Goal: Entertainment & Leisure: Consume media (video, audio)

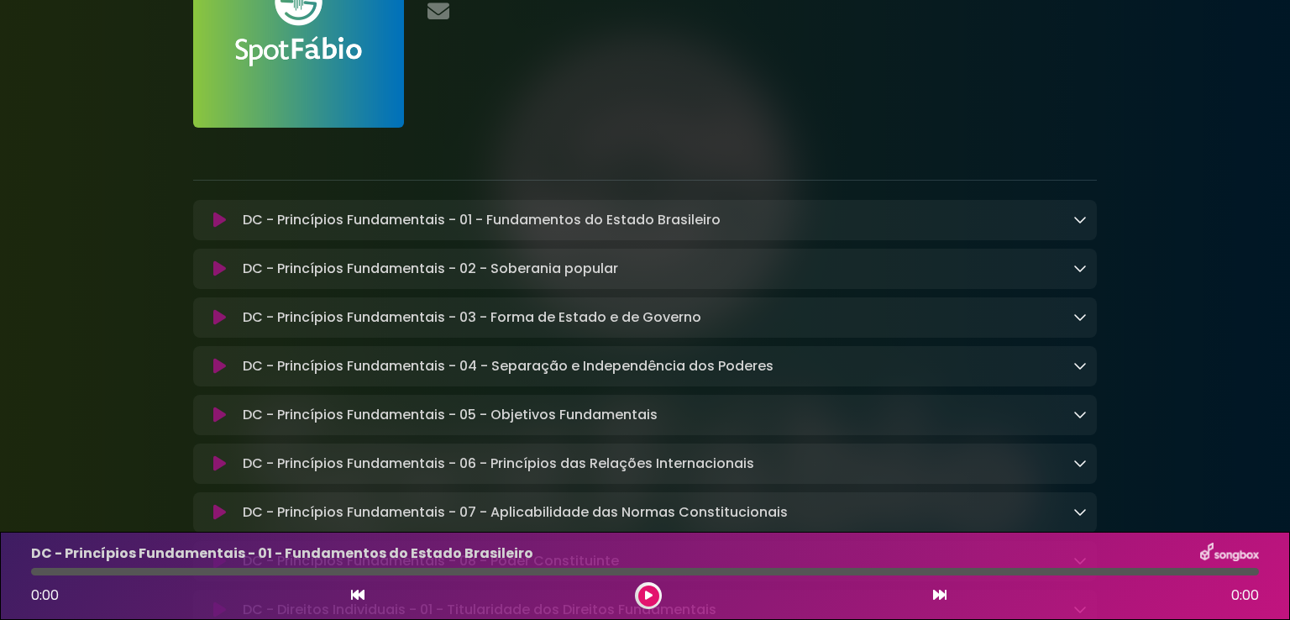
scroll to position [168, 0]
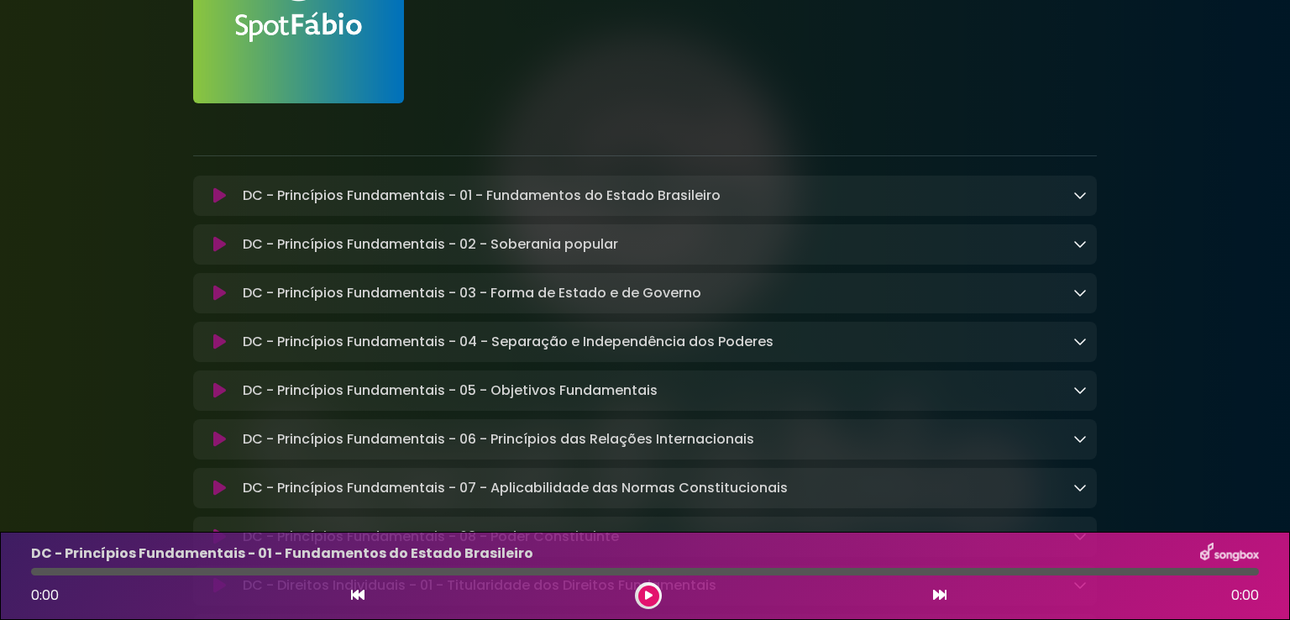
click at [211, 195] on button at bounding box center [219, 195] width 33 height 17
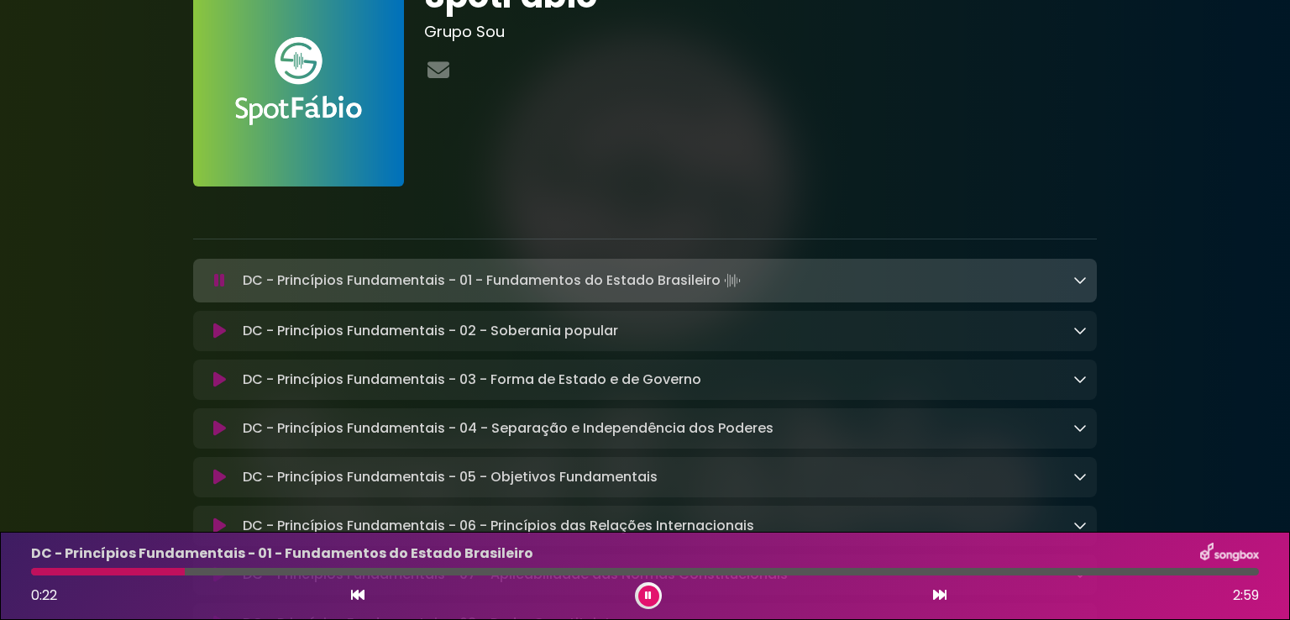
scroll to position [84, 0]
click at [1080, 276] on icon at bounding box center [1079, 280] width 13 height 13
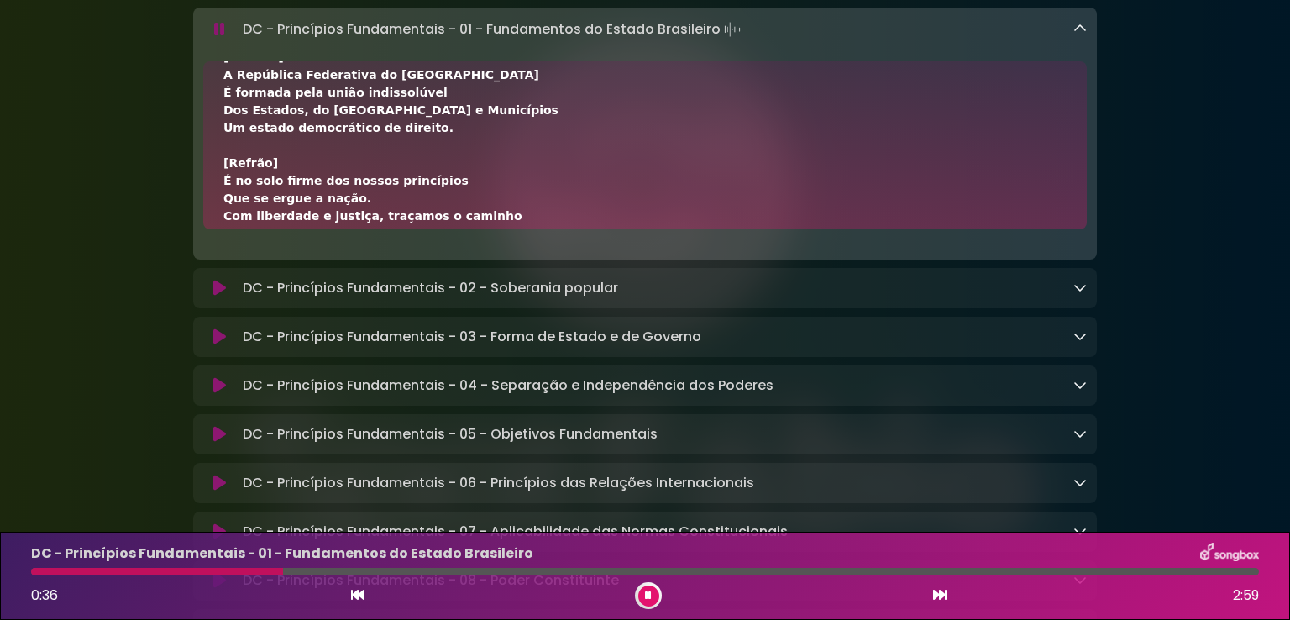
scroll to position [0, 0]
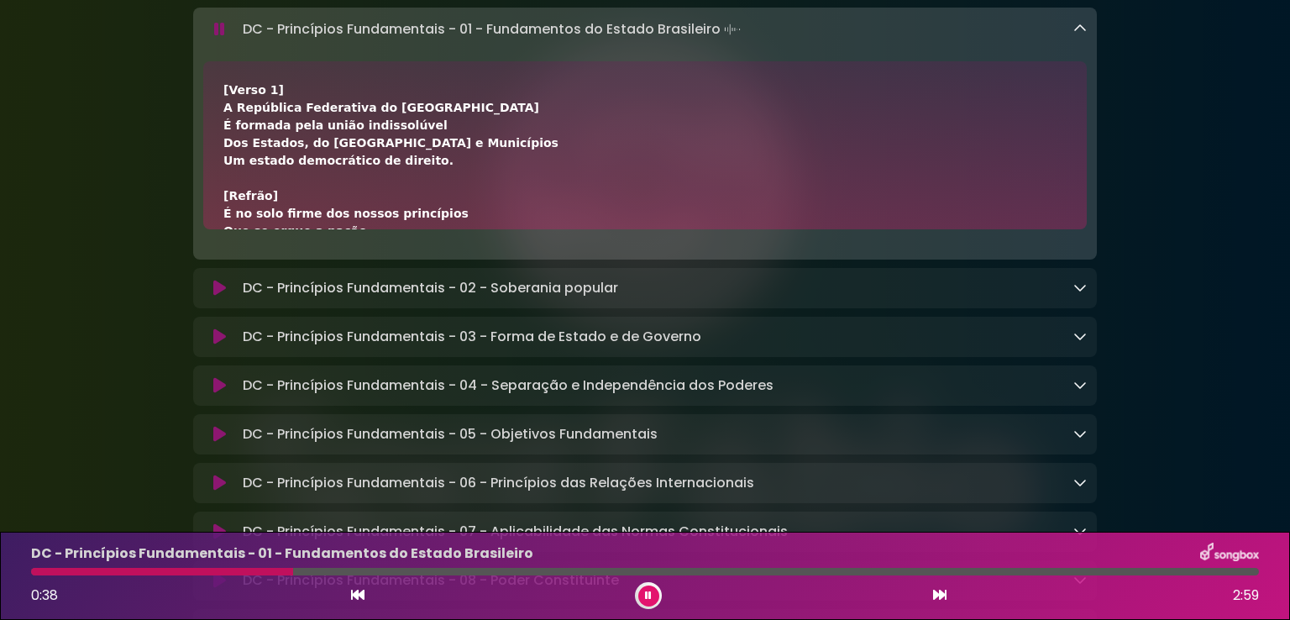
click at [212, 29] on button at bounding box center [219, 29] width 33 height 17
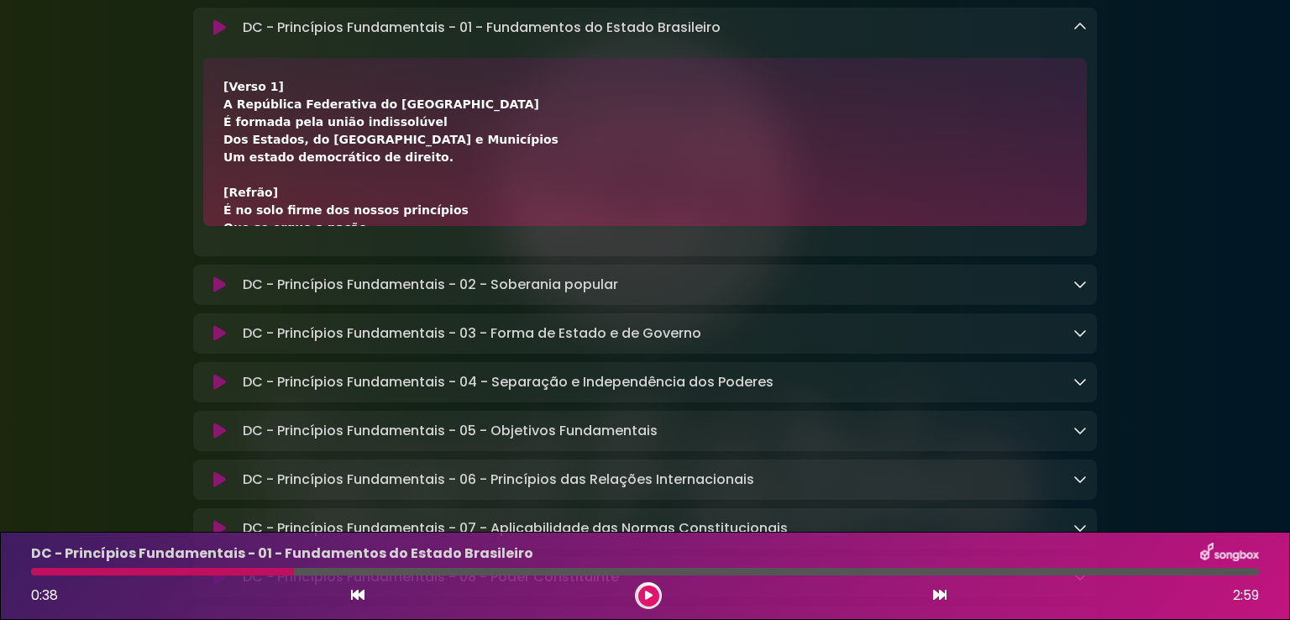
click at [217, 34] on icon at bounding box center [219, 27] width 13 height 17
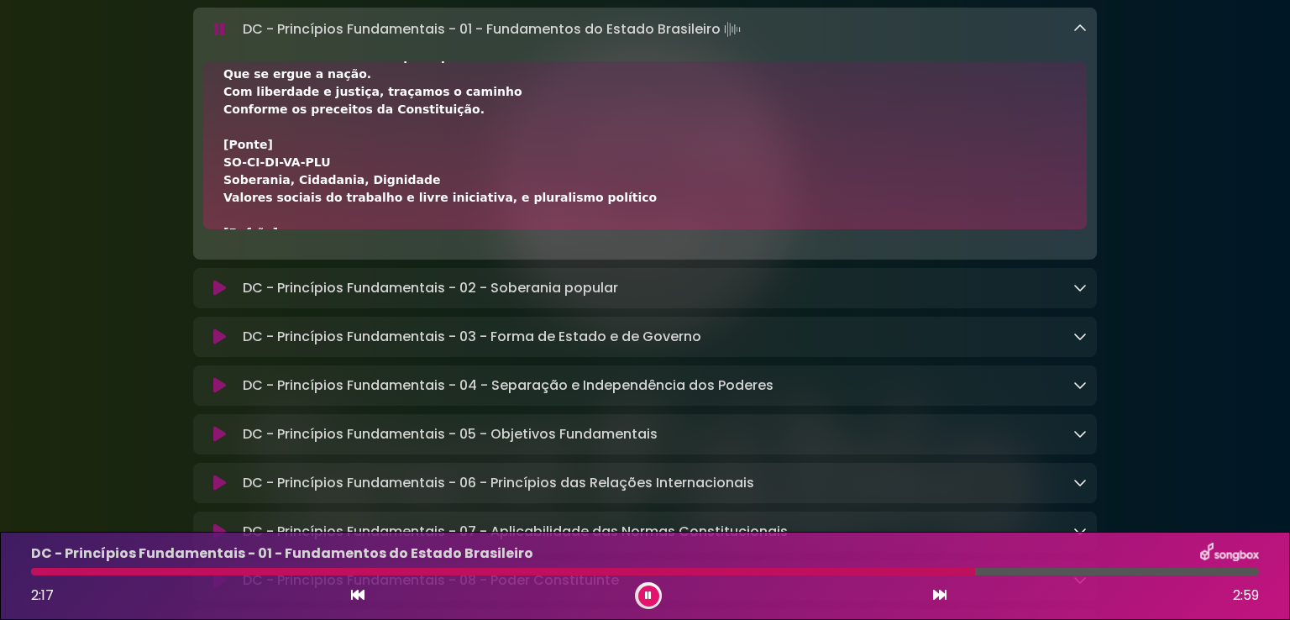
scroll to position [420, 0]
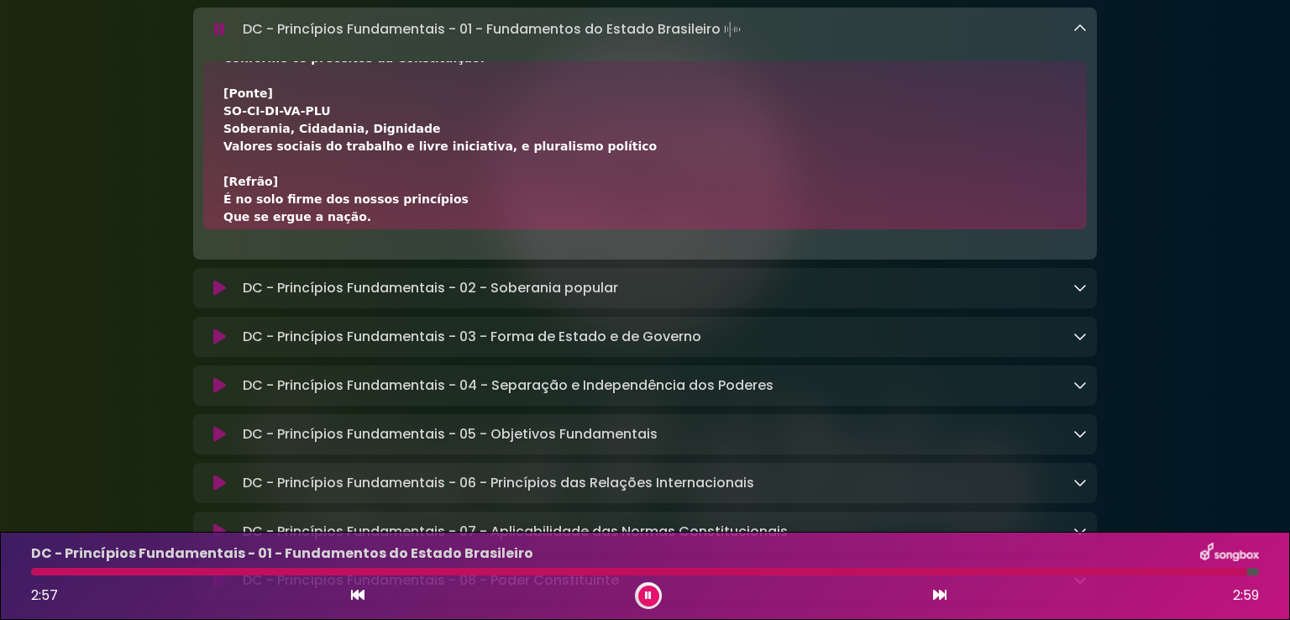
click at [214, 31] on icon at bounding box center [219, 29] width 11 height 17
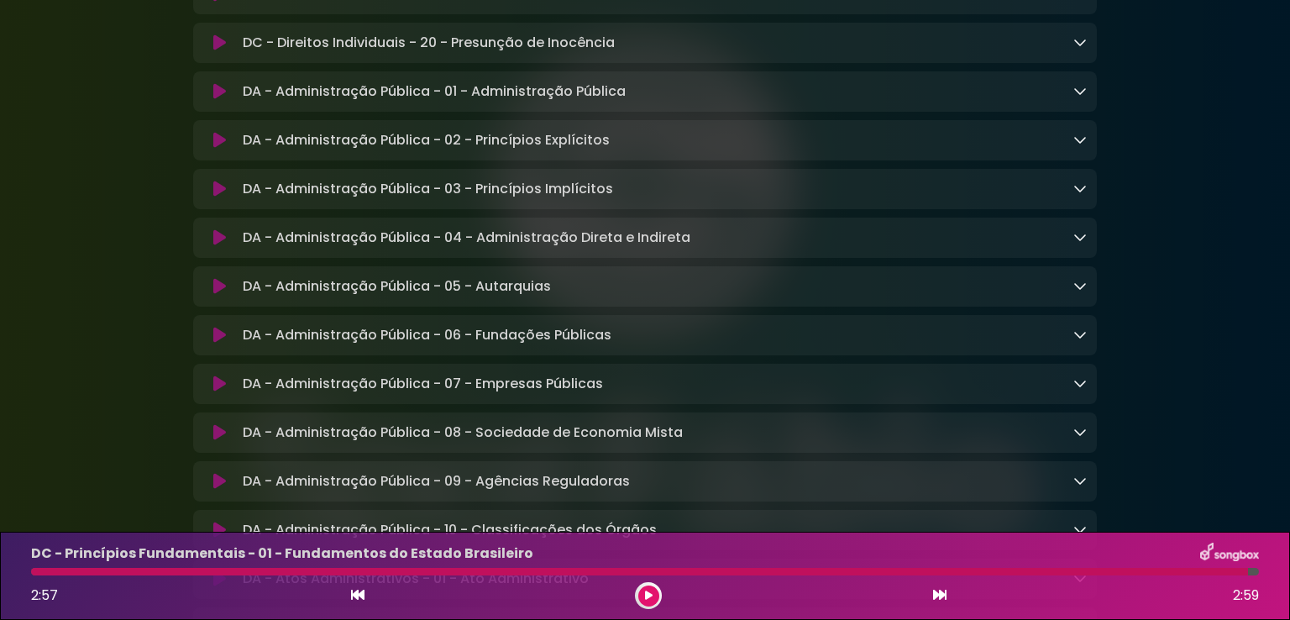
scroll to position [1847, 0]
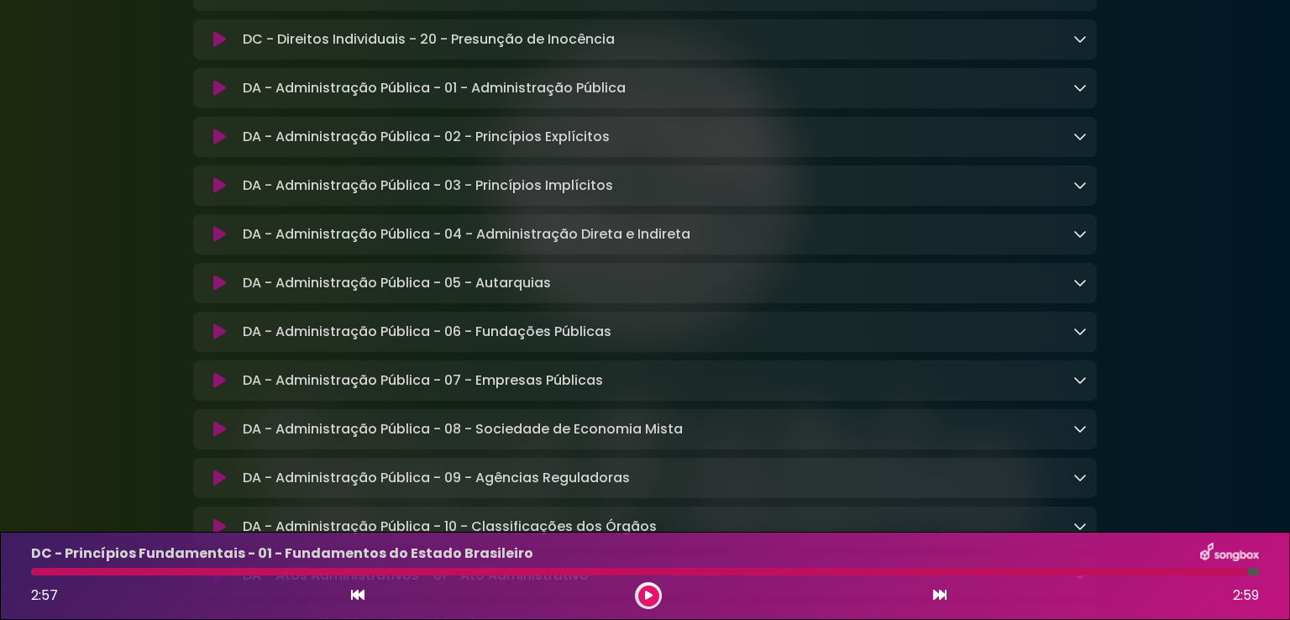
click at [217, 97] on icon at bounding box center [219, 88] width 13 height 17
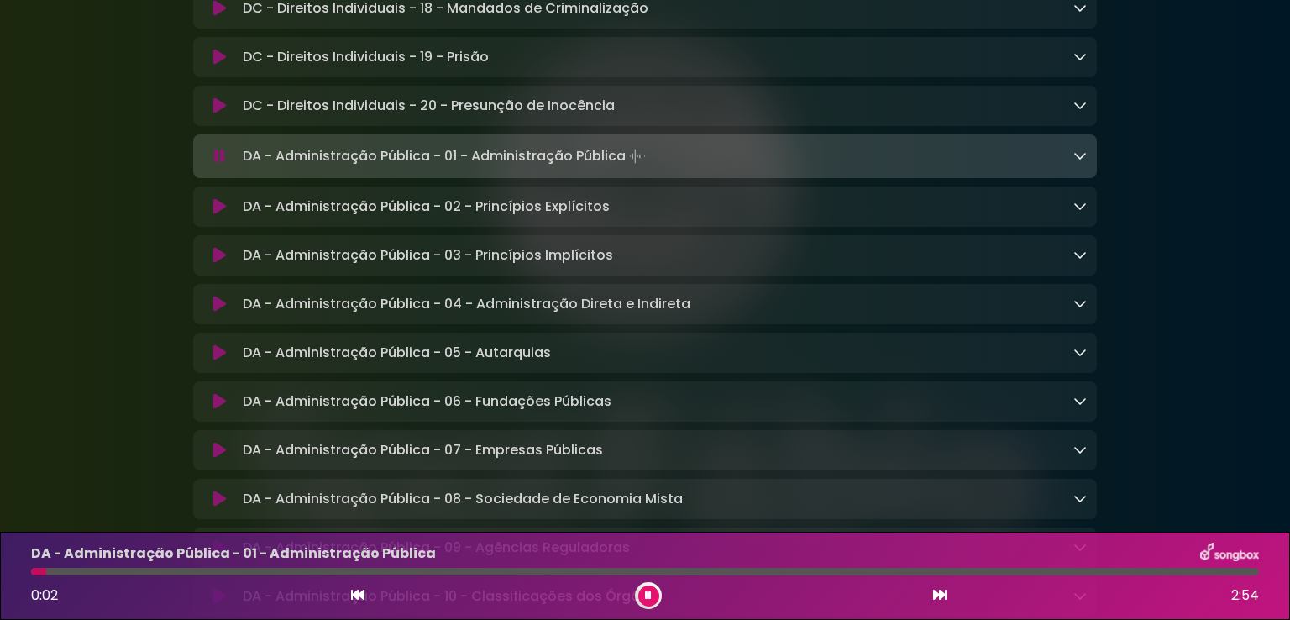
scroll to position [1763, 0]
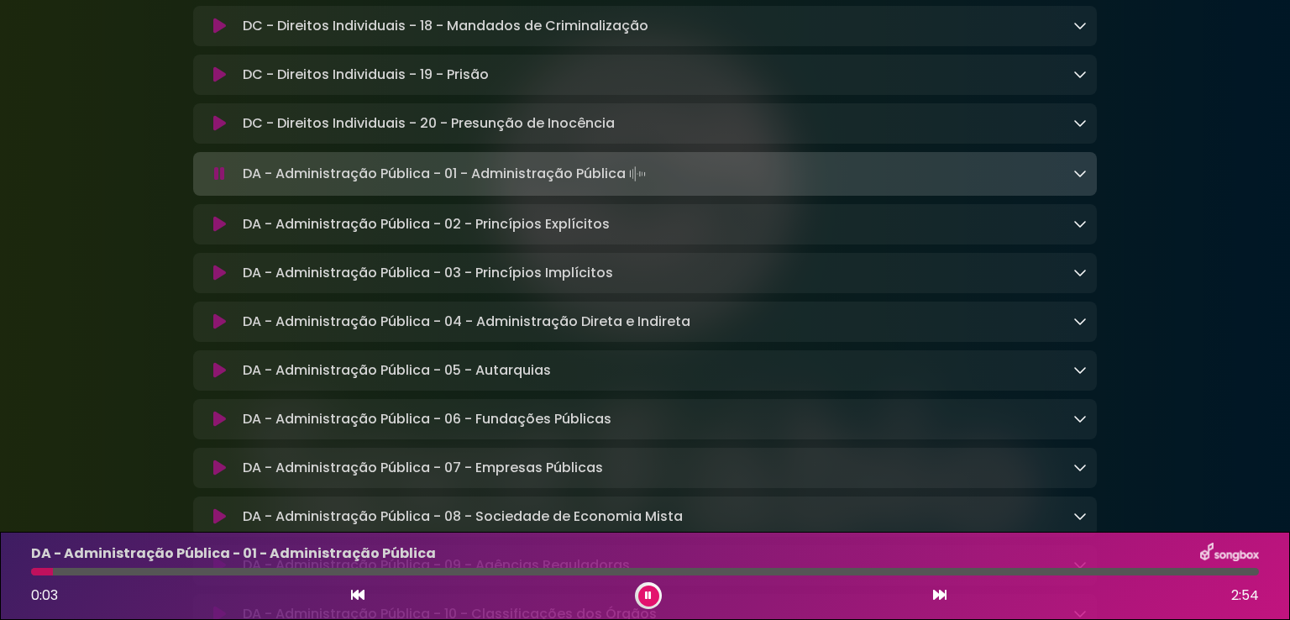
click at [222, 132] on icon at bounding box center [219, 123] width 13 height 17
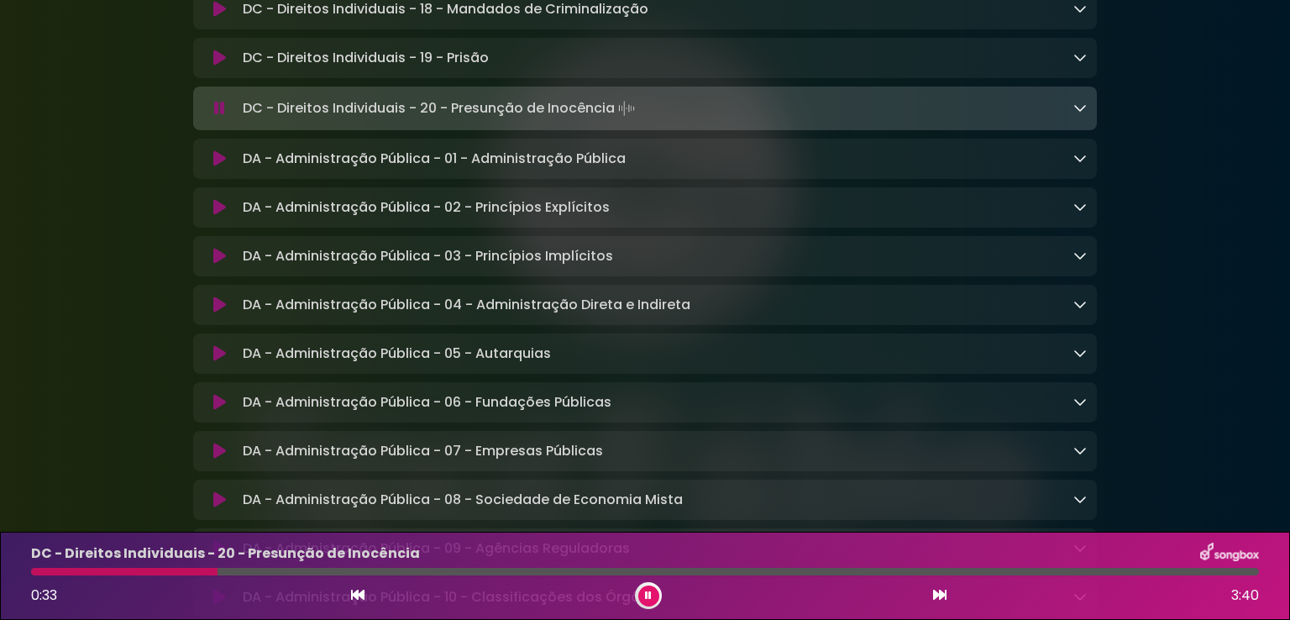
scroll to position [1870, 0]
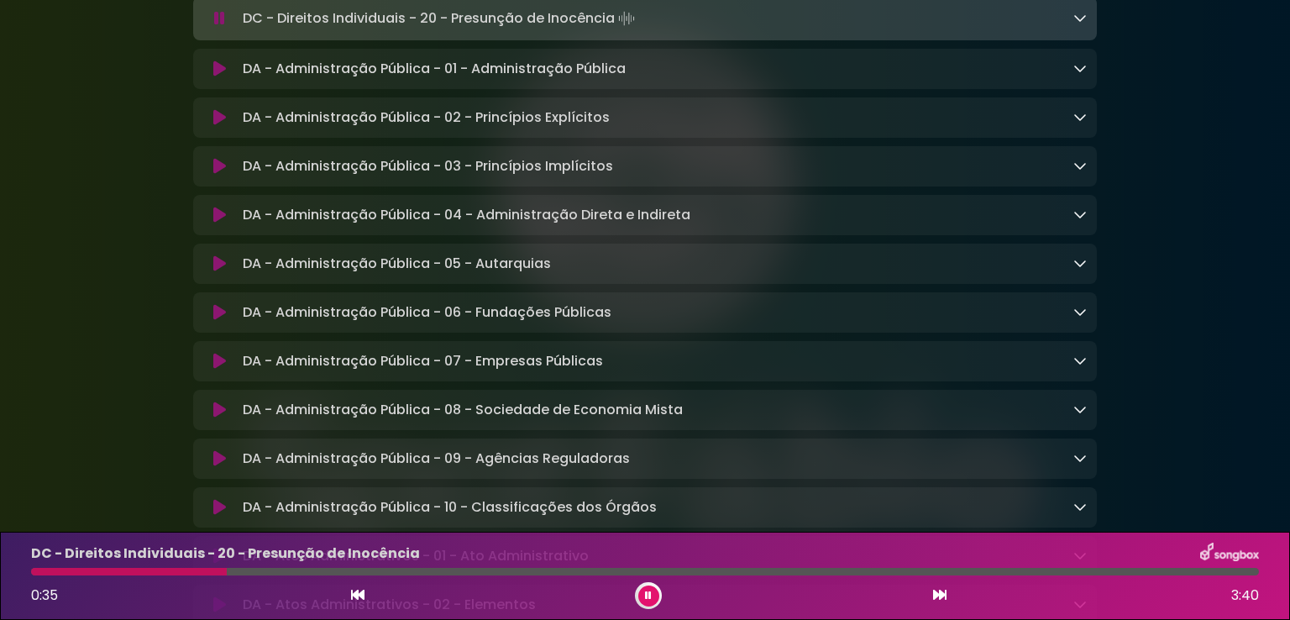
click at [1078, 24] on icon at bounding box center [1079, 17] width 13 height 13
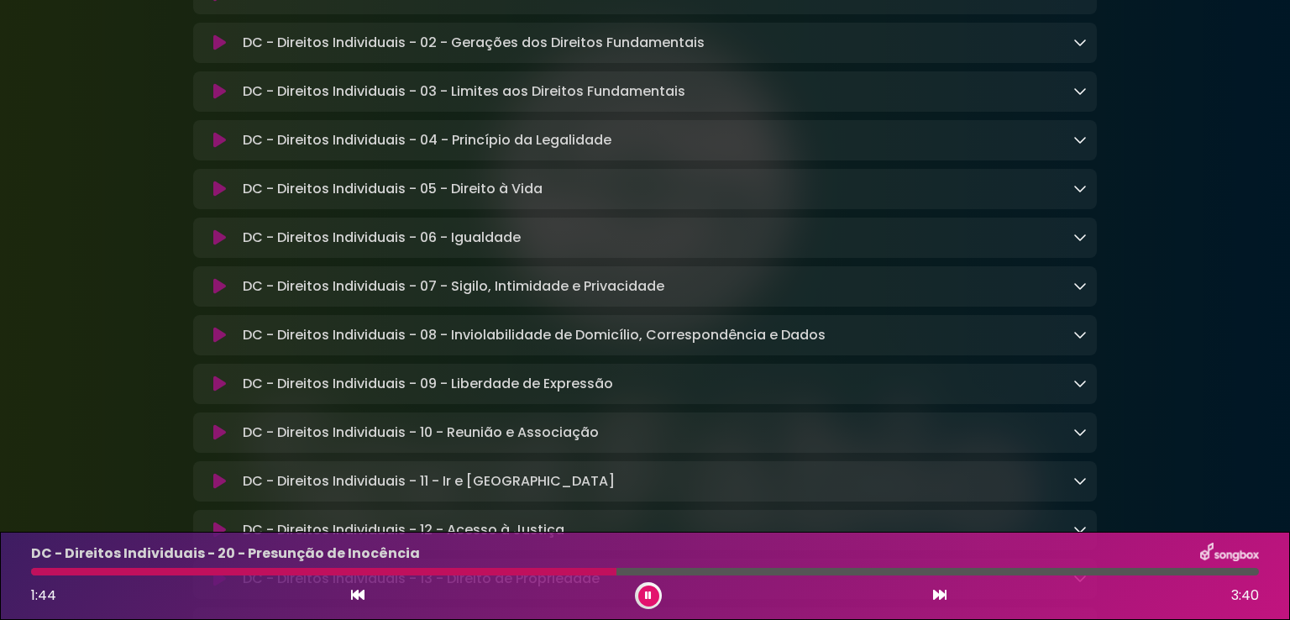
scroll to position [694, 0]
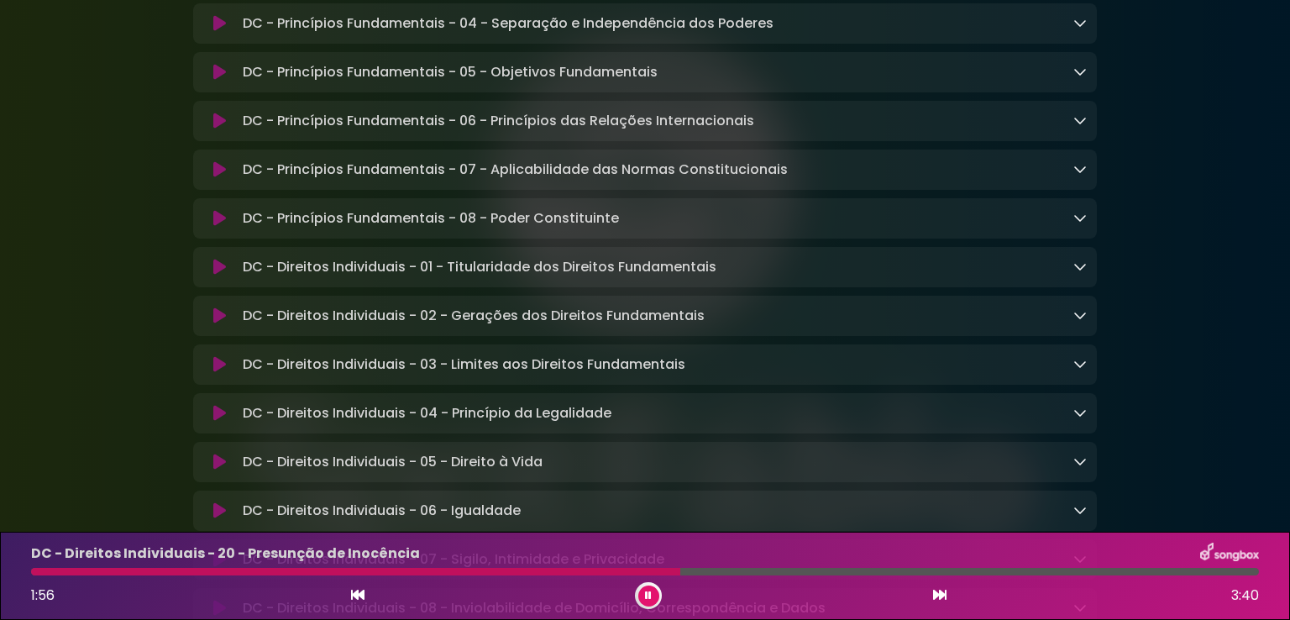
drag, startPoint x: 645, startPoint y: 596, endPoint x: 651, endPoint y: 589, distance: 9.6
click at [646, 595] on icon at bounding box center [648, 595] width 7 height 10
